Goal: Information Seeking & Learning: Learn about a topic

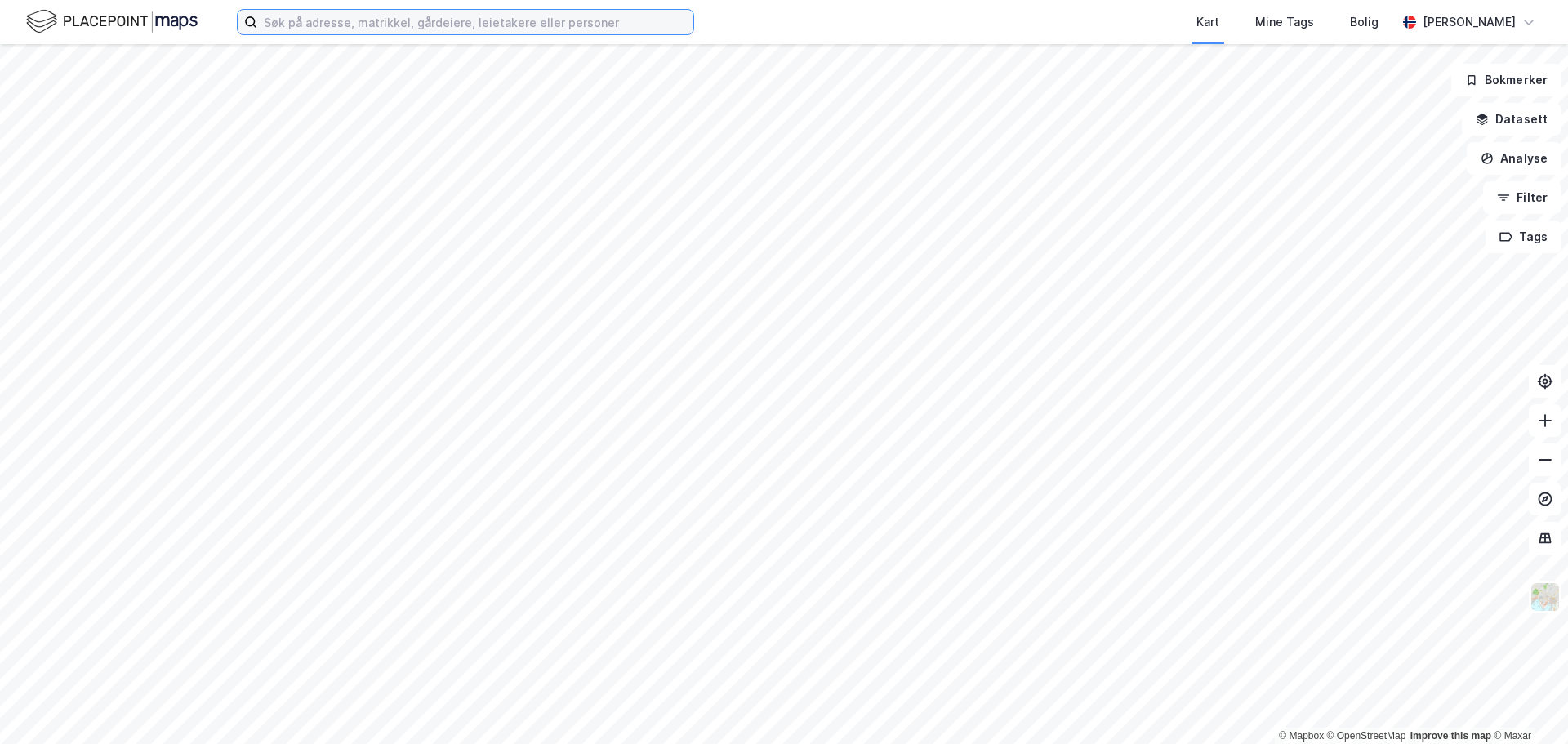
click at [354, 20] on input at bounding box center [476, 22] width 436 height 24
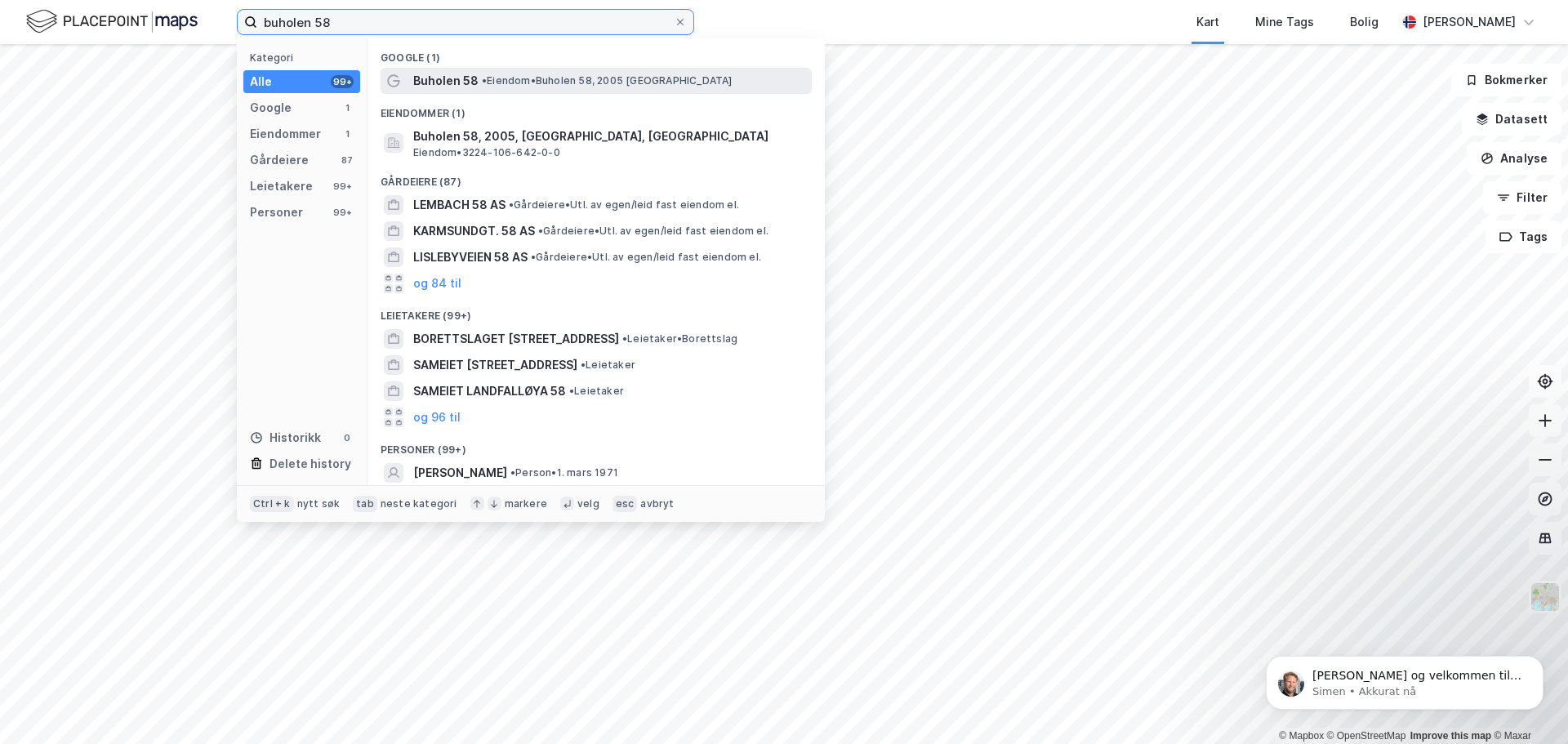
type input "buholen 58"
click at [497, 85] on span "• Eiendom • Buholen 58, 2005 [GEOGRAPHIC_DATA]" at bounding box center [607, 81] width 251 height 13
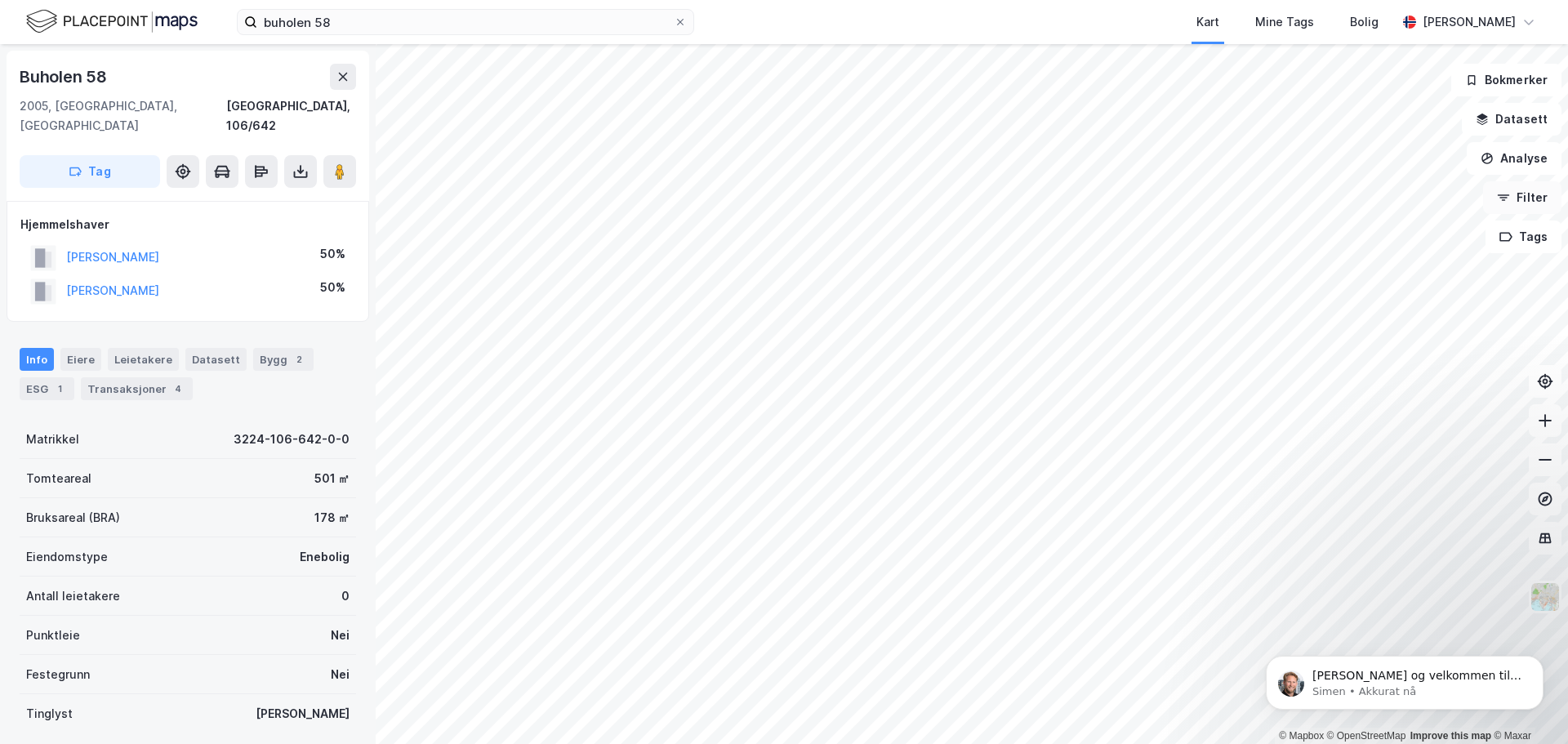
click at [1525, 195] on button "Filter" at bounding box center [1522, 197] width 78 height 33
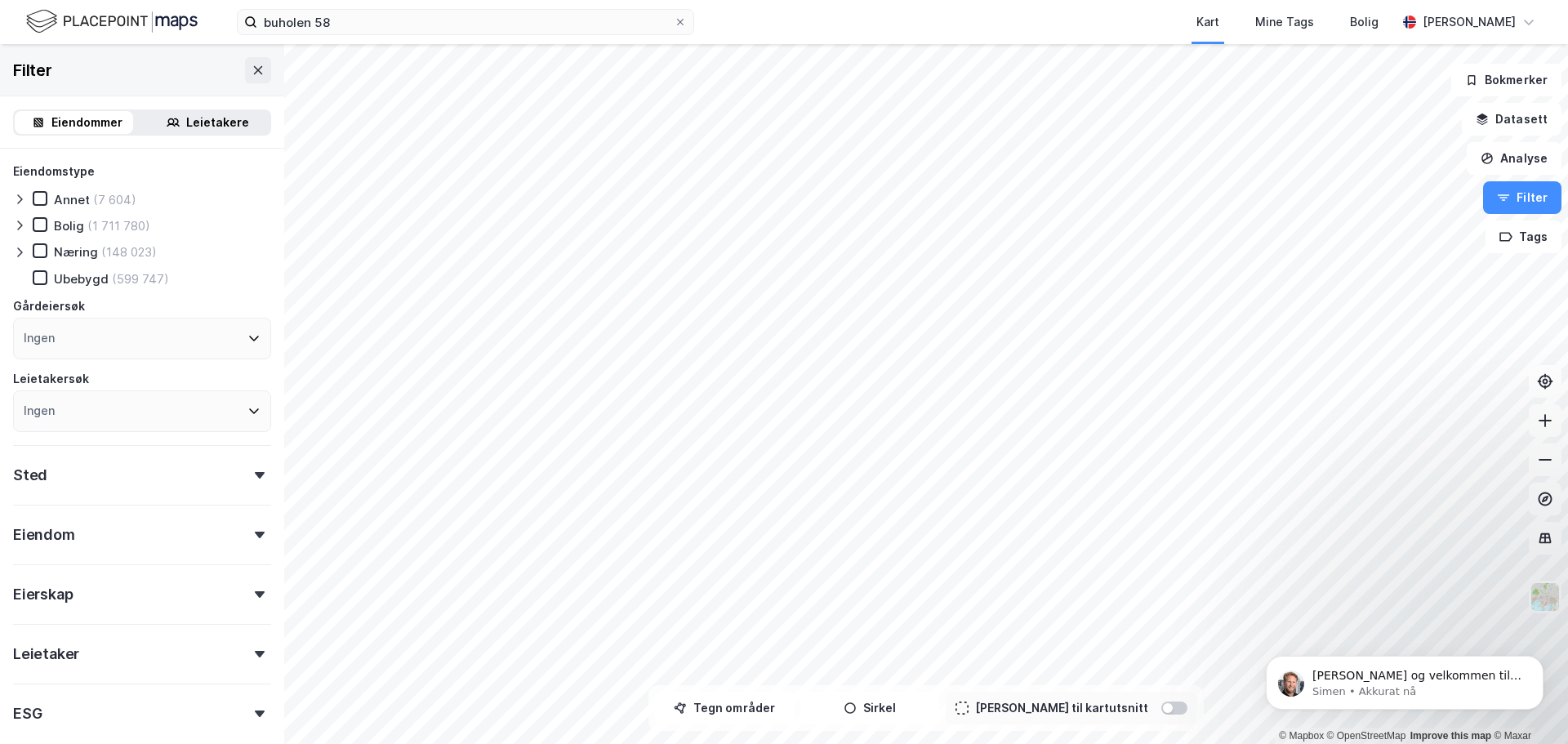
click at [247, 599] on div "Eierskap" at bounding box center [142, 587] width 258 height 46
click at [255, 593] on icon at bounding box center [260, 594] width 10 height 7
click at [253, 534] on div at bounding box center [259, 535] width 23 height 7
click at [113, 590] on div "Eierskap" at bounding box center [142, 587] width 258 height 46
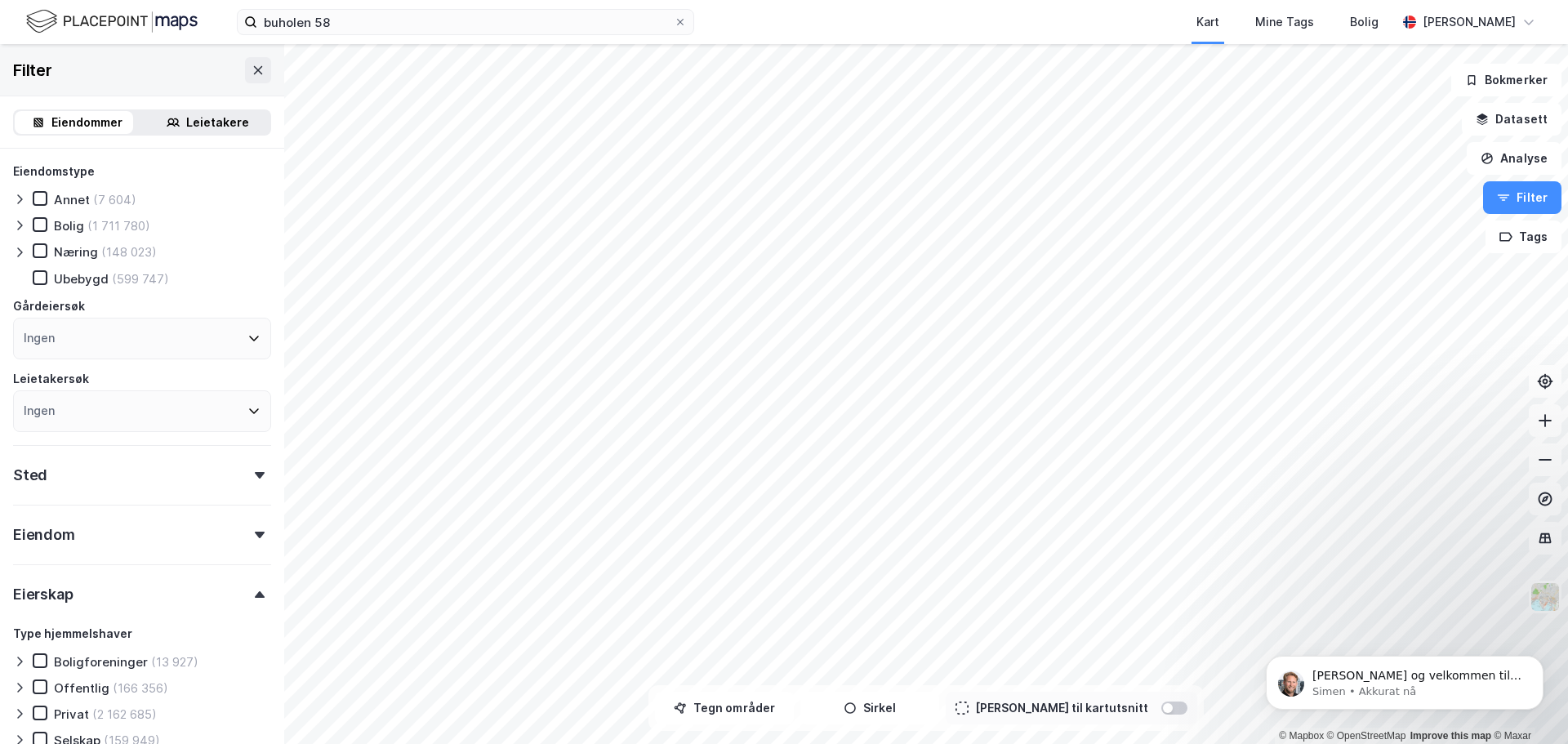
click at [113, 590] on div "Eierskap" at bounding box center [142, 587] width 258 height 46
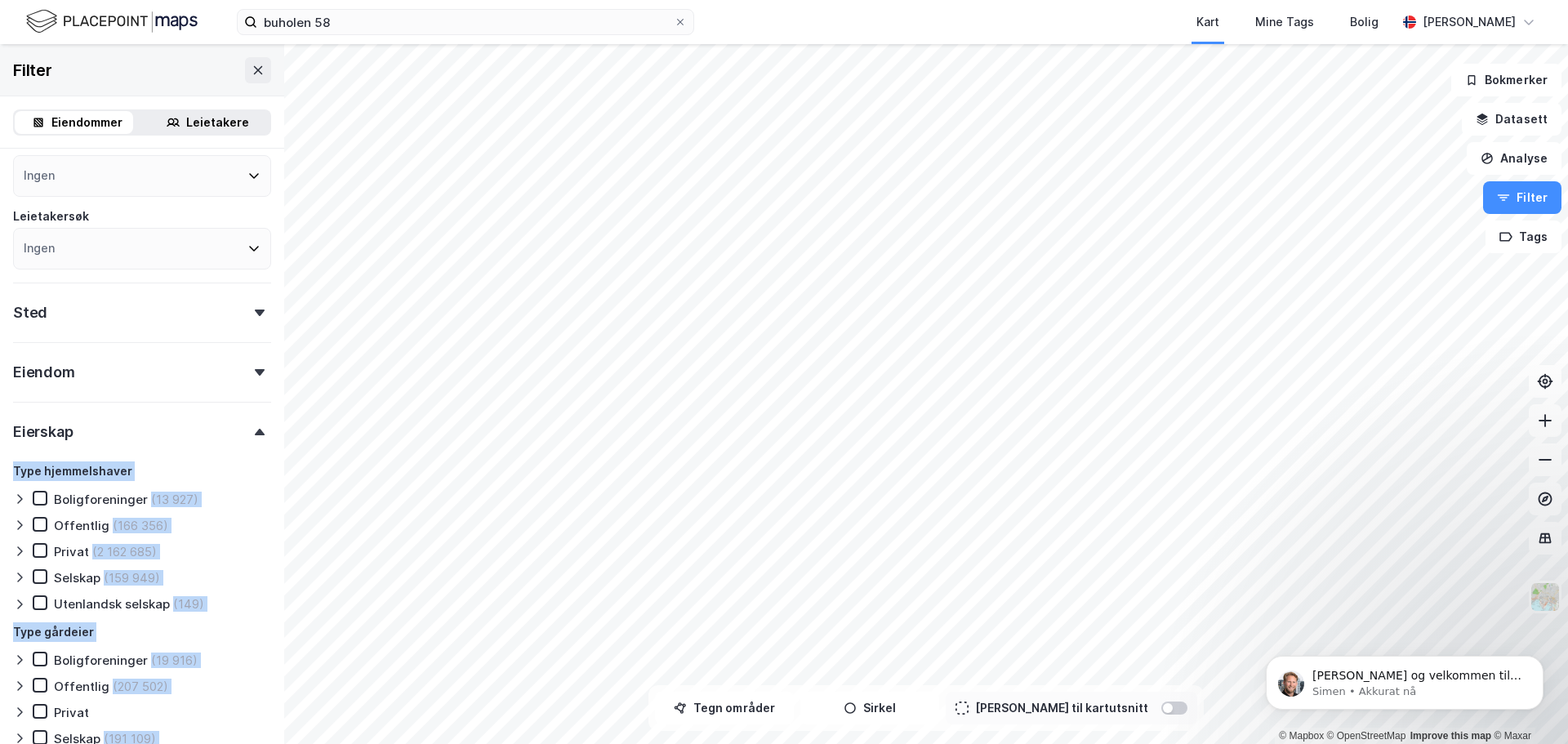
scroll to position [163, 0]
click at [64, 550] on div "Privat" at bounding box center [72, 550] width 35 height 15
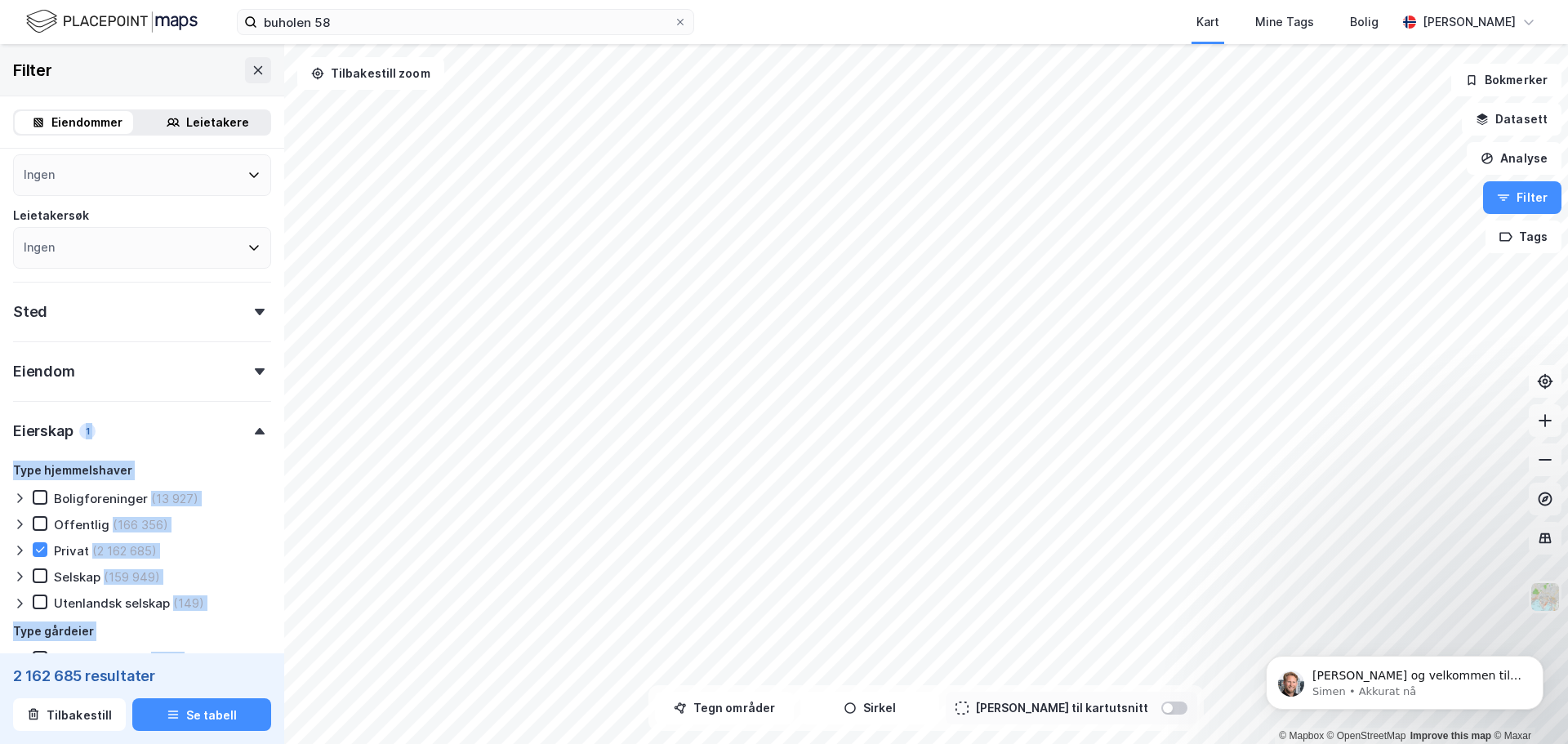
click at [56, 549] on div "Privat" at bounding box center [72, 550] width 35 height 15
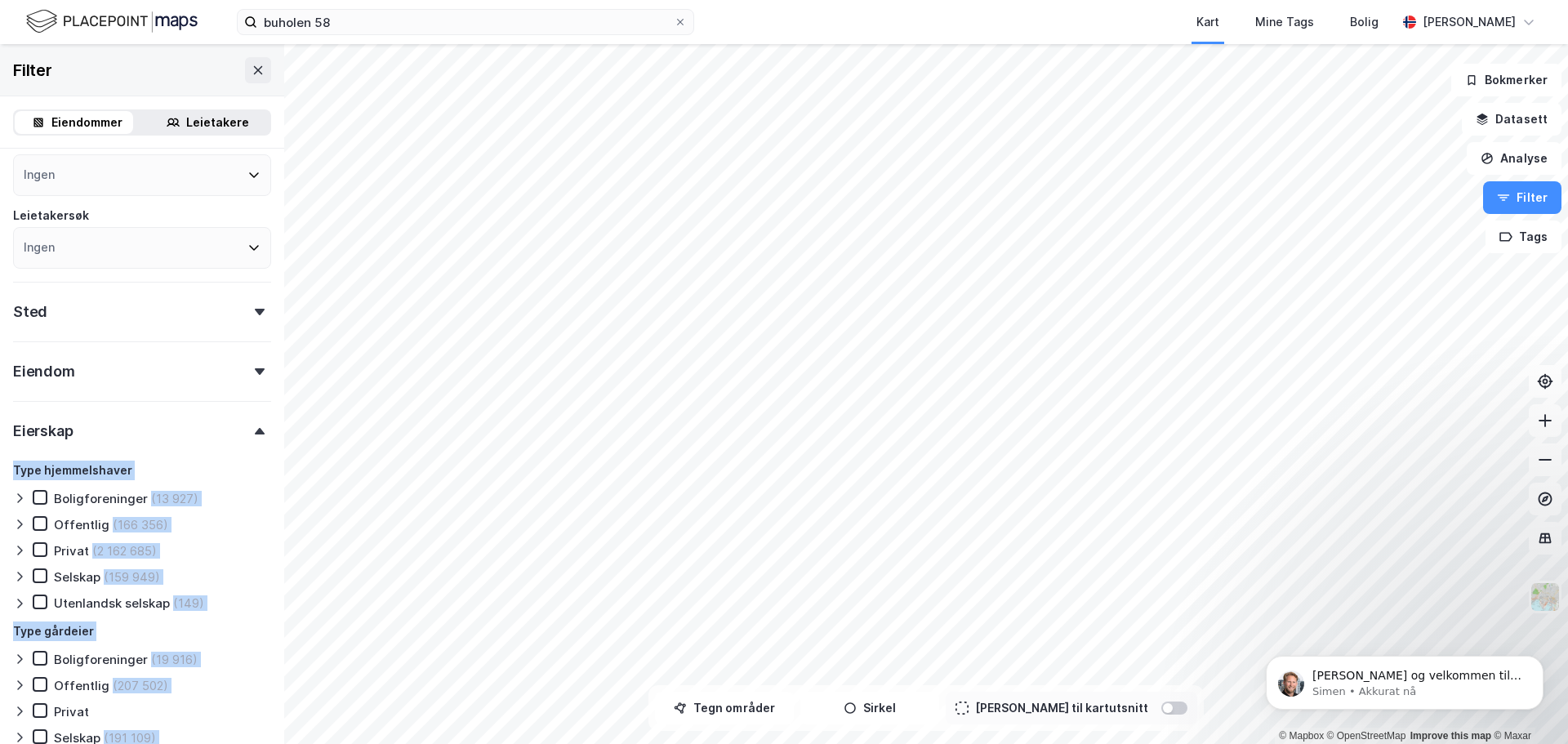
click at [57, 526] on div "Offentlig" at bounding box center [82, 524] width 56 height 15
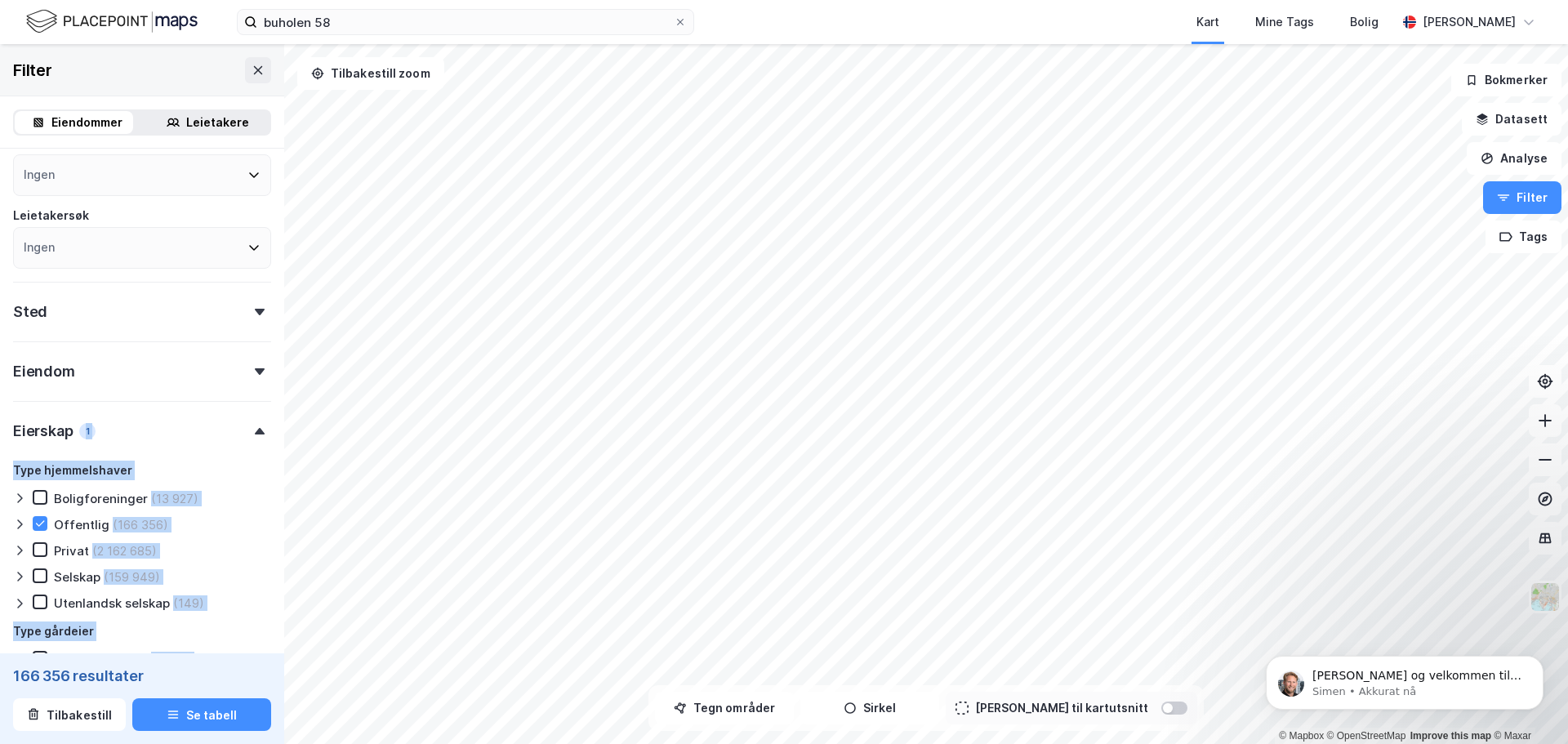
click at [61, 550] on div "Privat" at bounding box center [72, 550] width 35 height 15
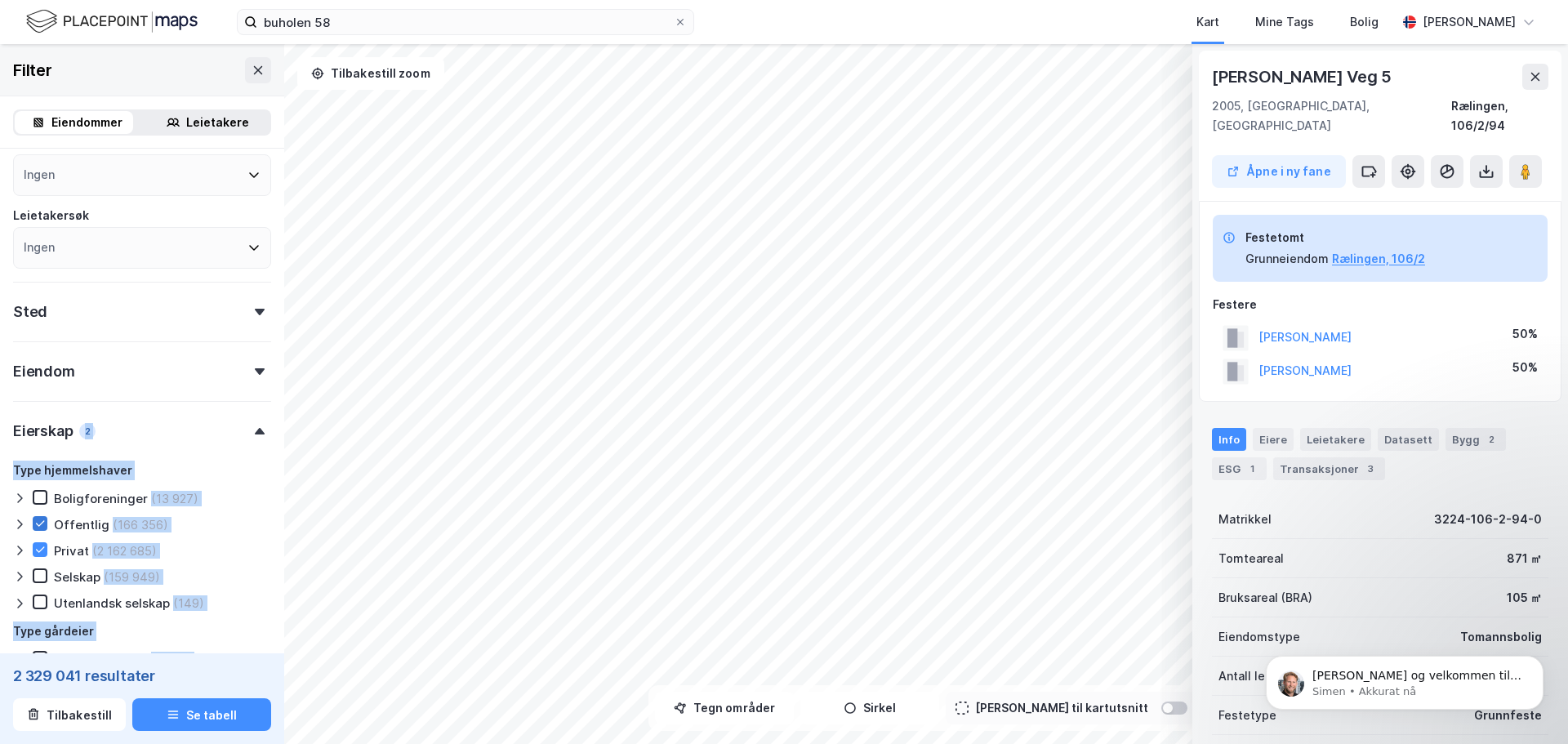
click at [40, 525] on icon at bounding box center [40, 523] width 9 height 6
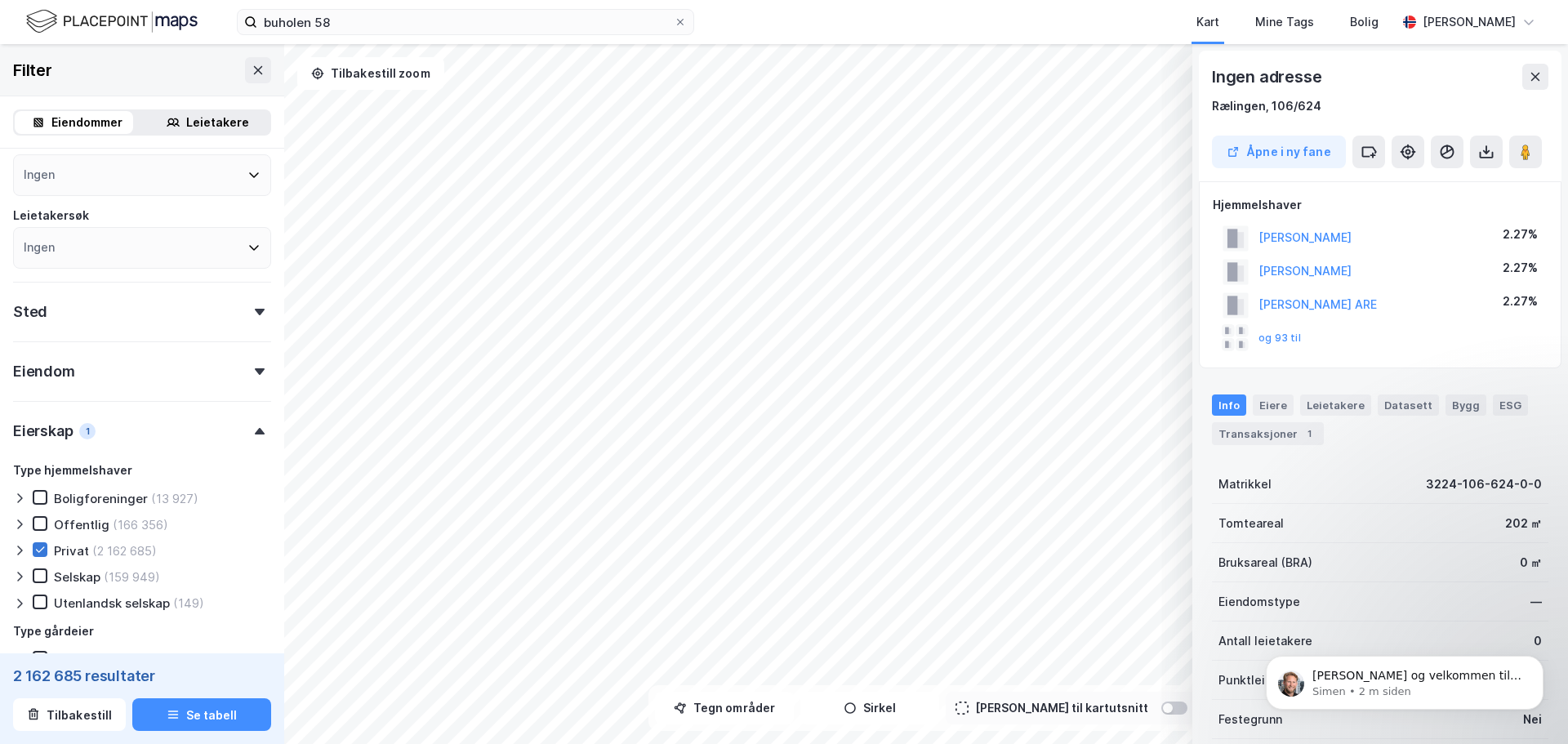
click at [41, 547] on icon at bounding box center [40, 550] width 12 height 12
click at [35, 516] on div at bounding box center [40, 523] width 14 height 14
click at [41, 527] on icon at bounding box center [40, 523] width 12 height 12
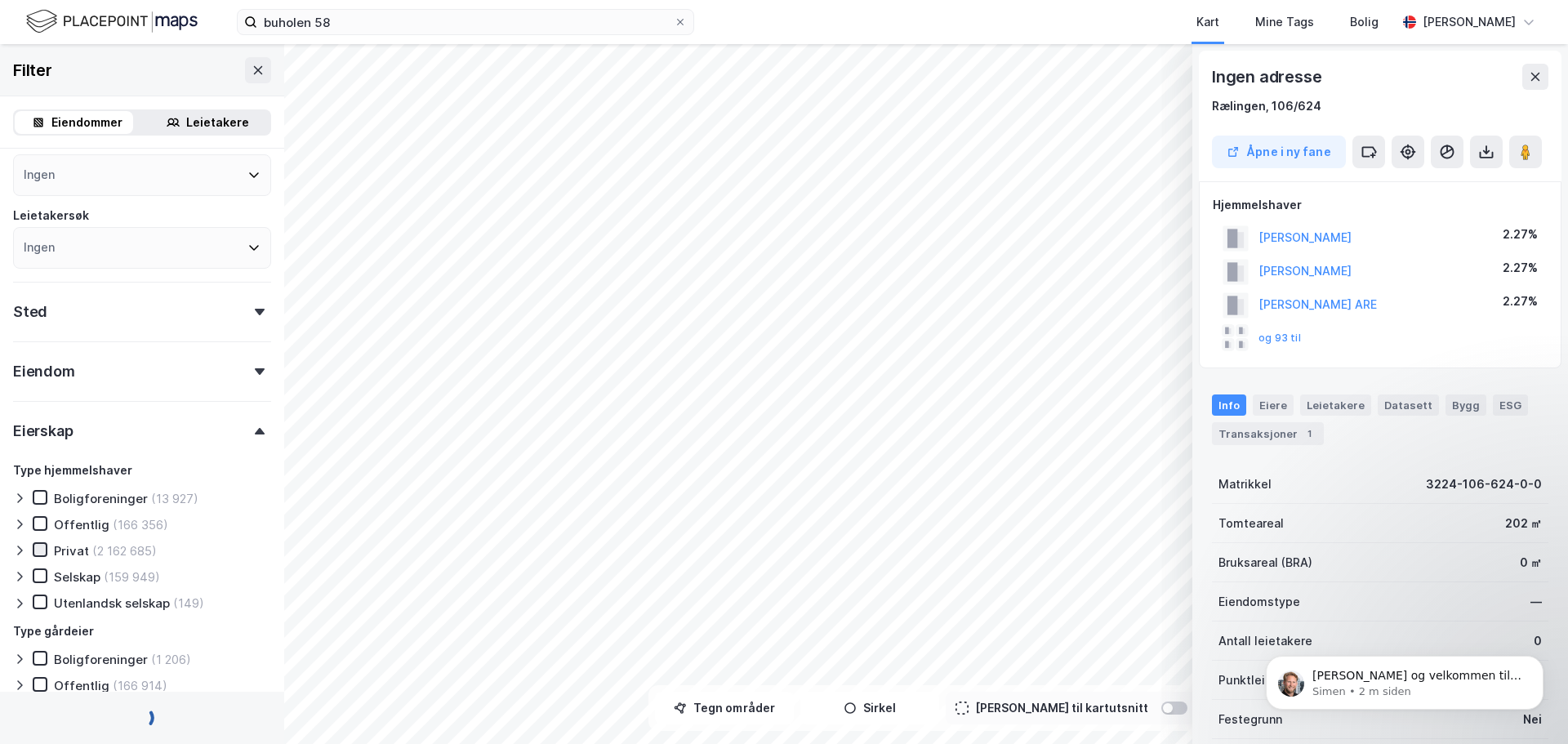
click at [43, 549] on icon at bounding box center [40, 550] width 12 height 12
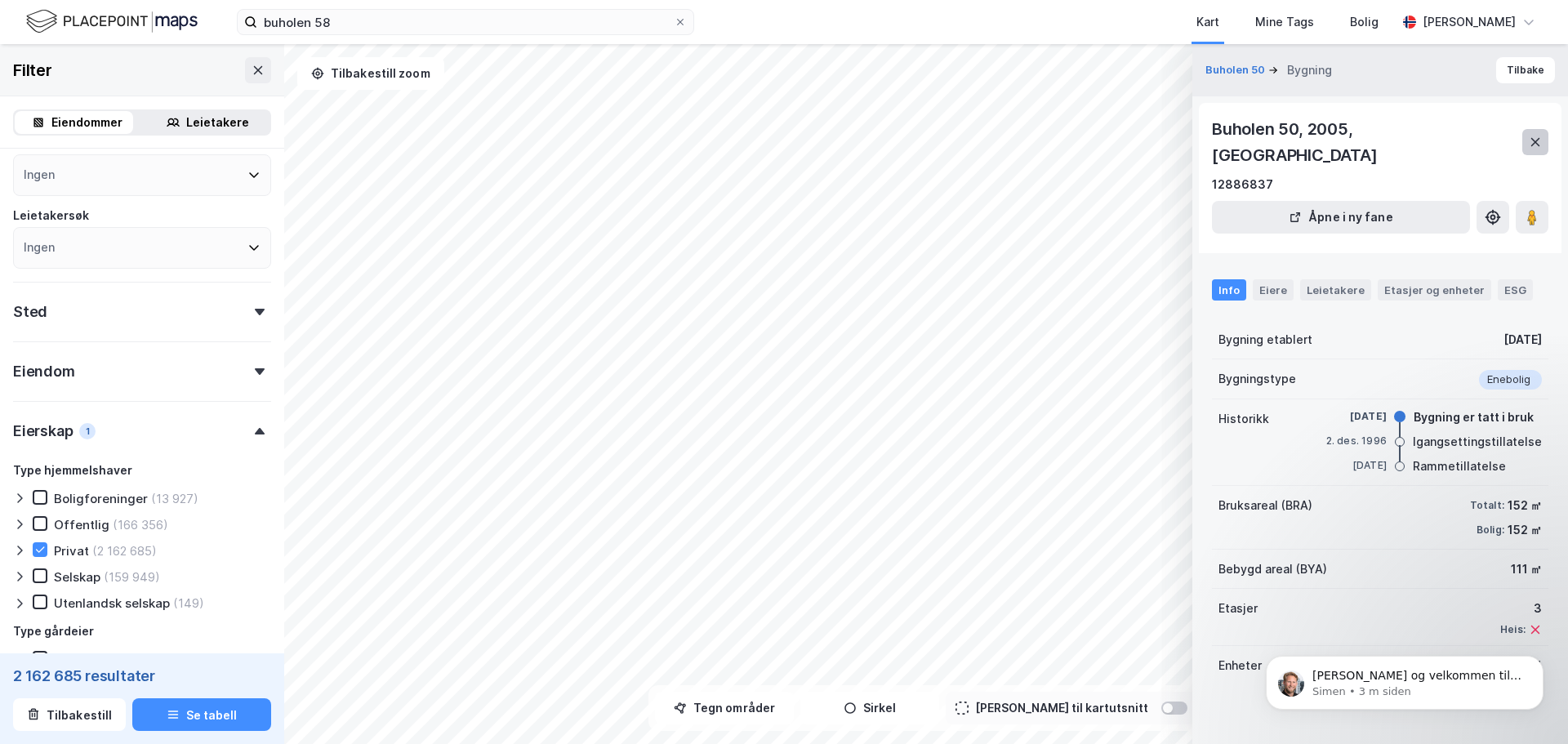
click at [1532, 136] on icon at bounding box center [1535, 142] width 13 height 13
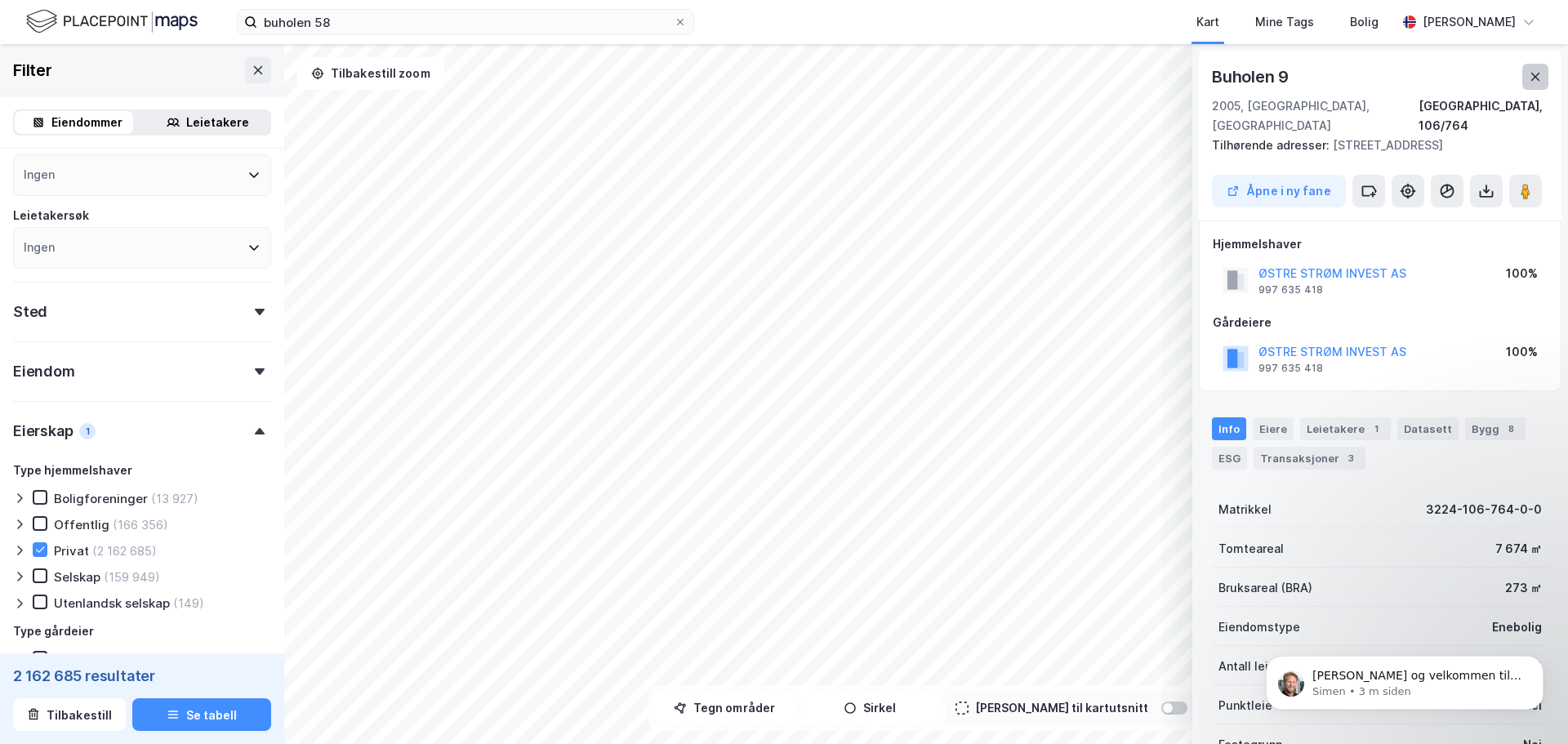
click at [1531, 79] on icon at bounding box center [1535, 77] width 13 height 13
click at [930, 720] on div "© Mapbox © OpenStreetMap Improve this map © Maxar Buholen 9 2005, [STREET_ADDRE…" at bounding box center [784, 393] width 1568 height 699
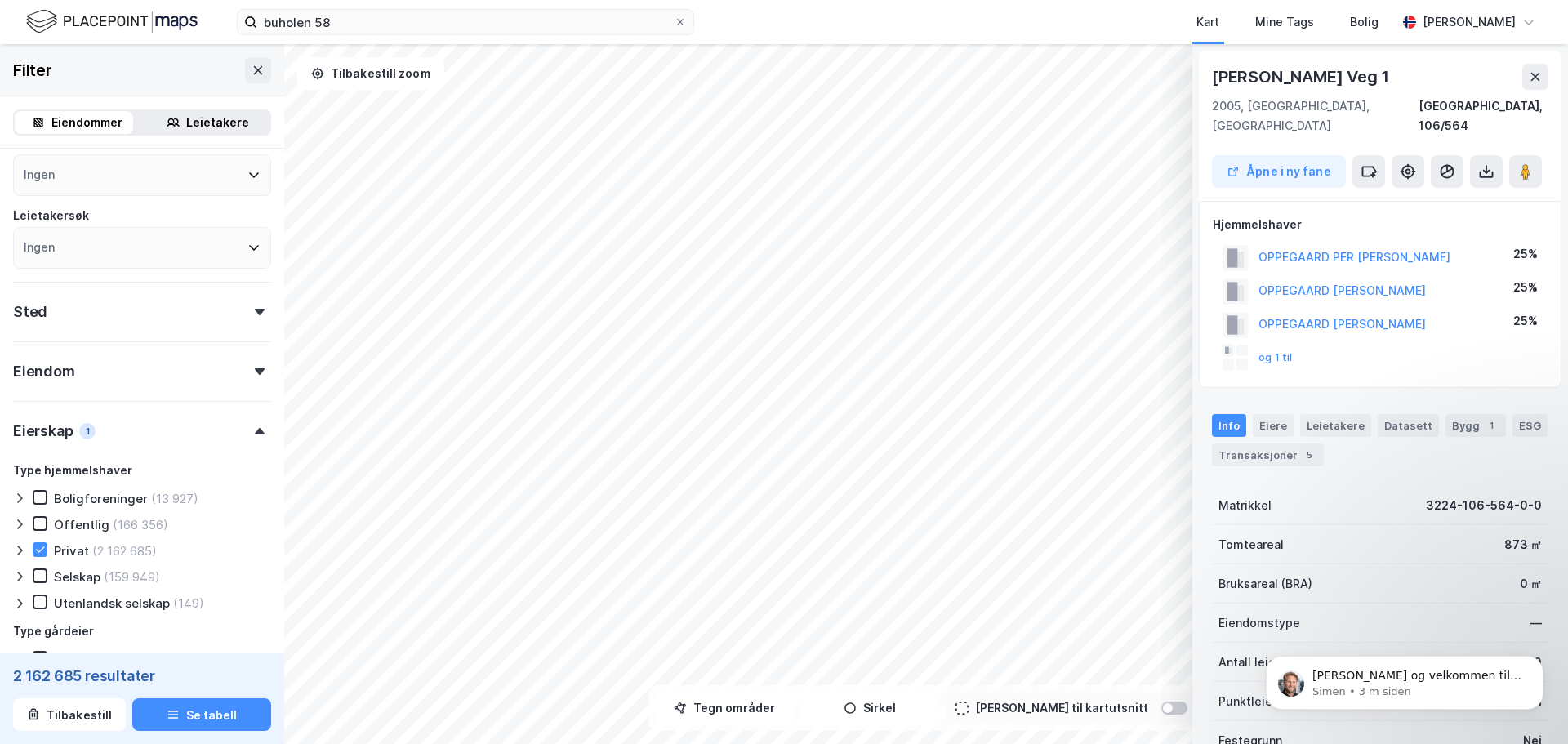
click at [865, 20] on div "buholen 58 Kart Mine Tags Bolig [PERSON_NAME] © Mapbox © OpenStreetMap Improve …" at bounding box center [784, 372] width 1568 height 744
